Goal: Information Seeking & Learning: Check status

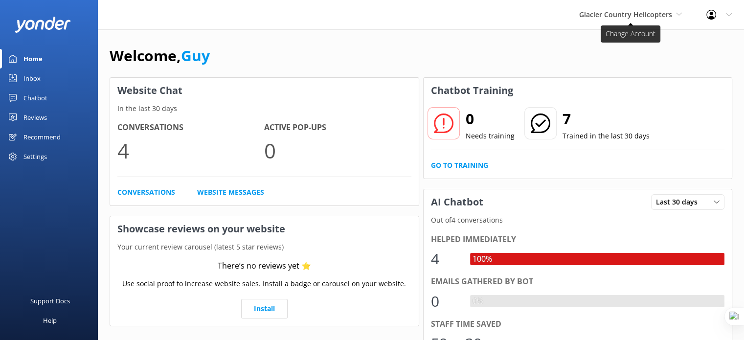
click at [642, 10] on span "Glacier Country Helicopters" at bounding box center [625, 14] width 93 height 9
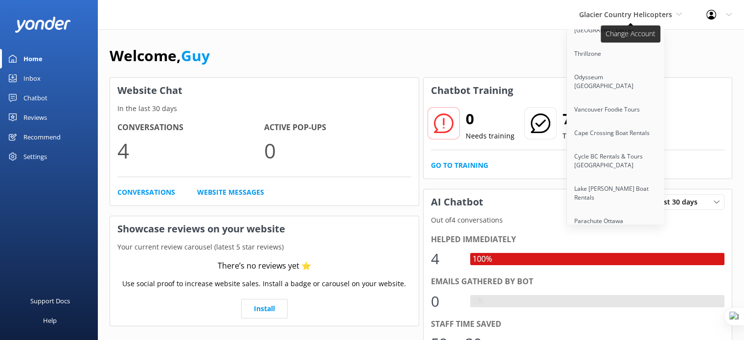
scroll to position [4294, 0]
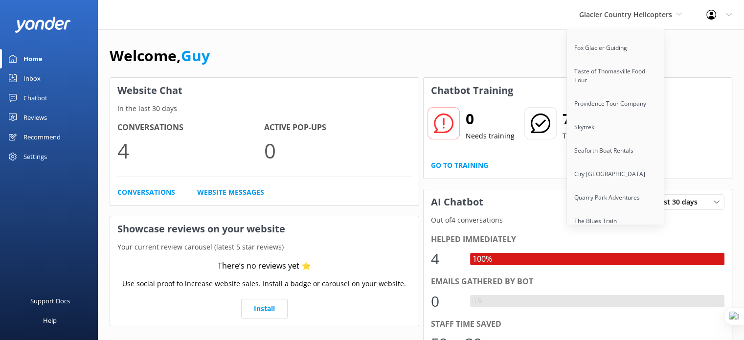
click at [625, 265] on link "Lake [PERSON_NAME] Line" at bounding box center [616, 276] width 98 height 23
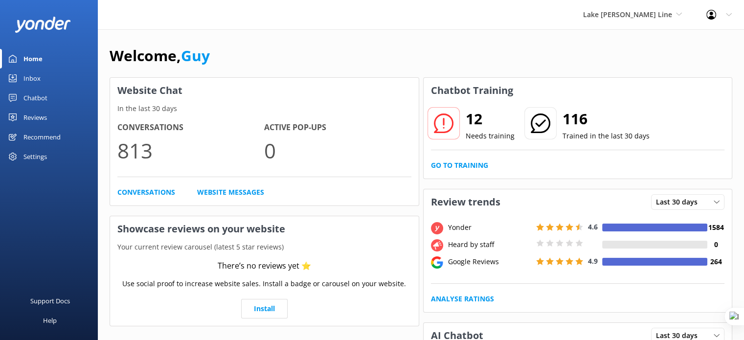
click at [38, 119] on div "Reviews" at bounding box center [34, 118] width 23 height 20
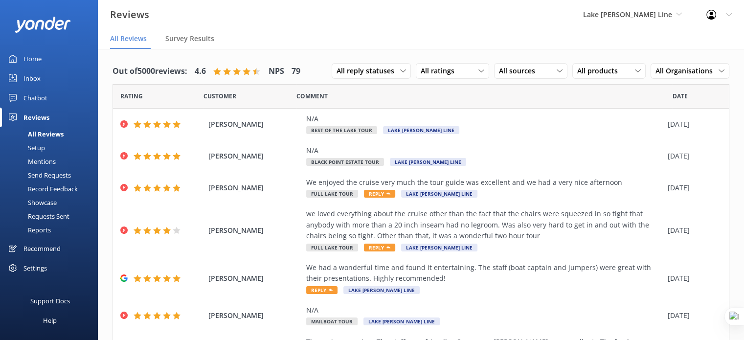
click at [41, 231] on div "Reports" at bounding box center [28, 230] width 45 height 14
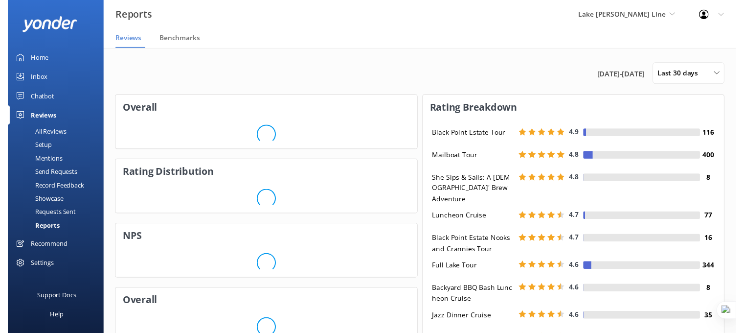
scroll to position [98, 301]
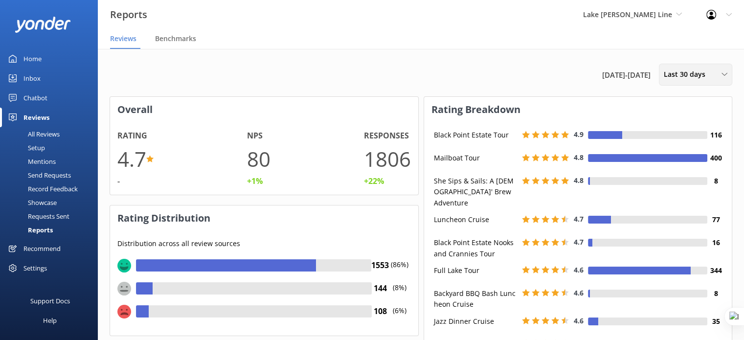
click at [691, 81] on div "Last 30 days Last 7 days Last 30 days Last 90 days Last 180 days Custom" at bounding box center [695, 75] width 73 height 22
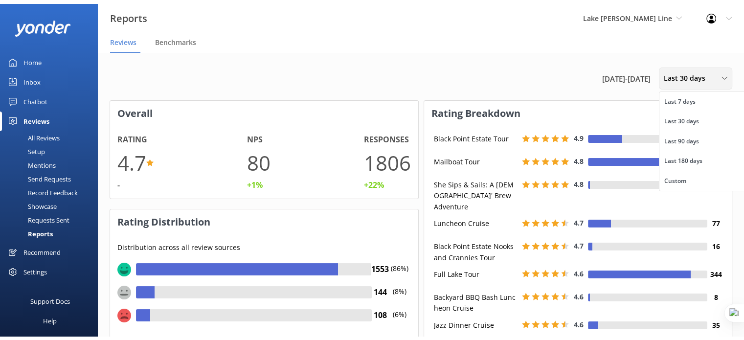
scroll to position [49, 301]
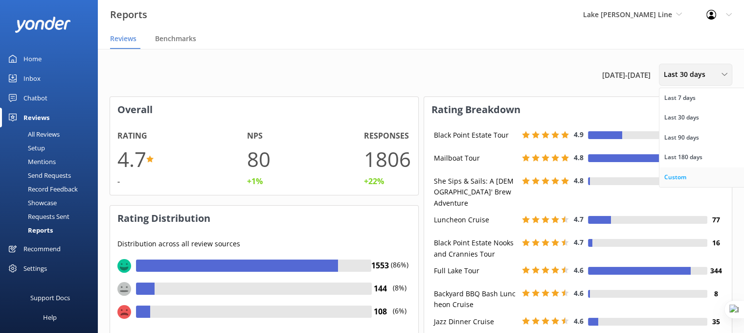
click at [686, 175] on link "Custom" at bounding box center [703, 177] width 87 height 20
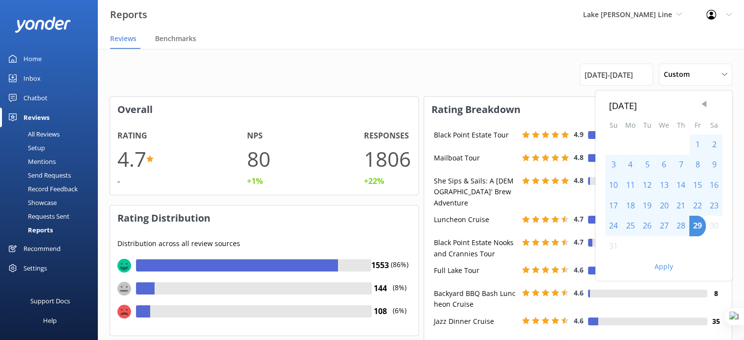
click at [706, 107] on span "Previous Month" at bounding box center [704, 104] width 10 height 10
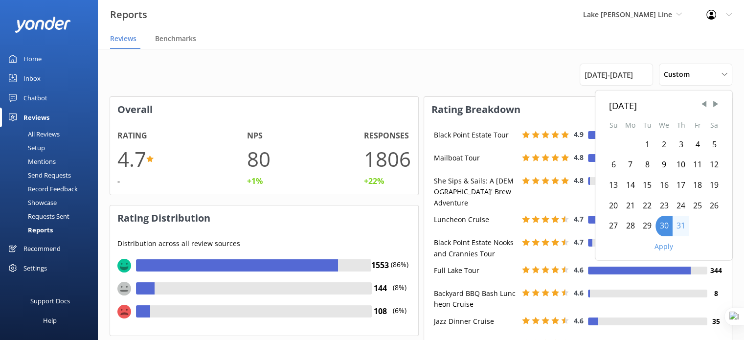
click at [650, 143] on div "1" at bounding box center [647, 145] width 17 height 21
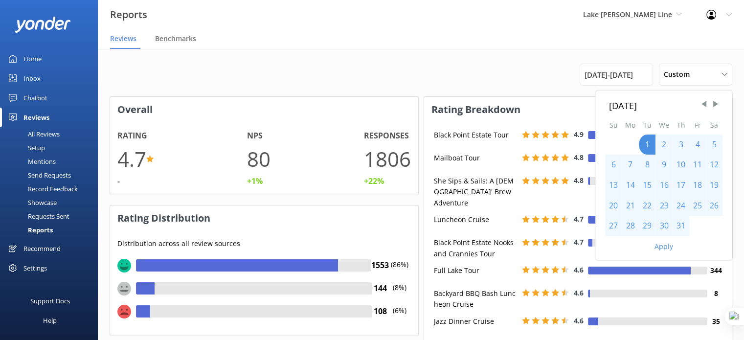
click at [681, 227] on div "31" at bounding box center [681, 226] width 17 height 21
click at [666, 249] on button "Apply" at bounding box center [664, 246] width 19 height 7
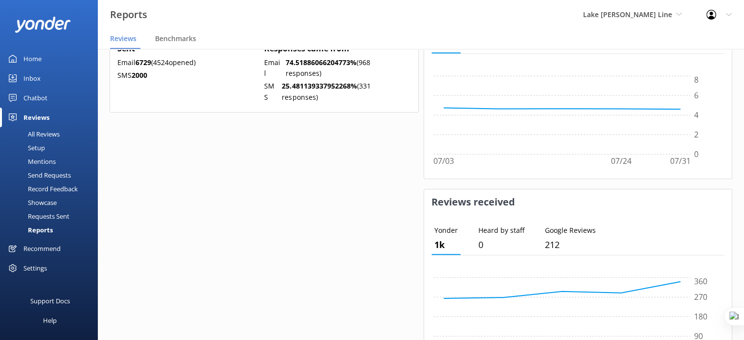
scroll to position [578, 0]
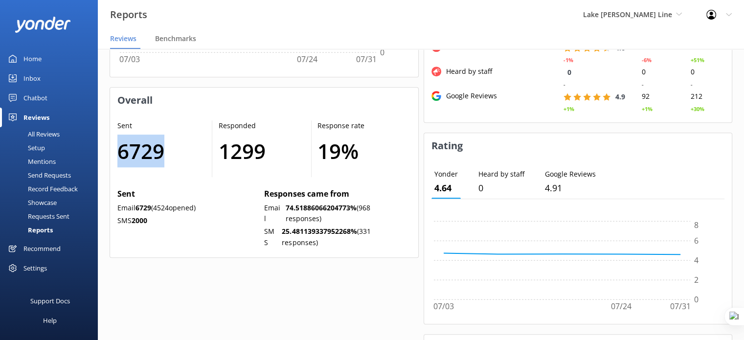
drag, startPoint x: 169, startPoint y: 152, endPoint x: 117, endPoint y: 144, distance: 52.5
click at [117, 144] on h1 "6729" at bounding box center [159, 151] width 85 height 33
copy h1 "6729"
click at [312, 306] on div "Overall Rating 4.7 -1% NPS 79 -6% Responses 1481 +47% Rating Distribution Distr…" at bounding box center [264, 27] width 309 height 1018
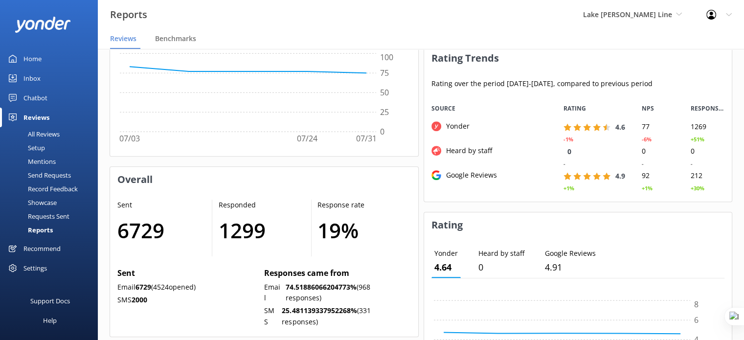
scroll to position [499, 0]
